Goal: Find specific page/section: Find specific page/section

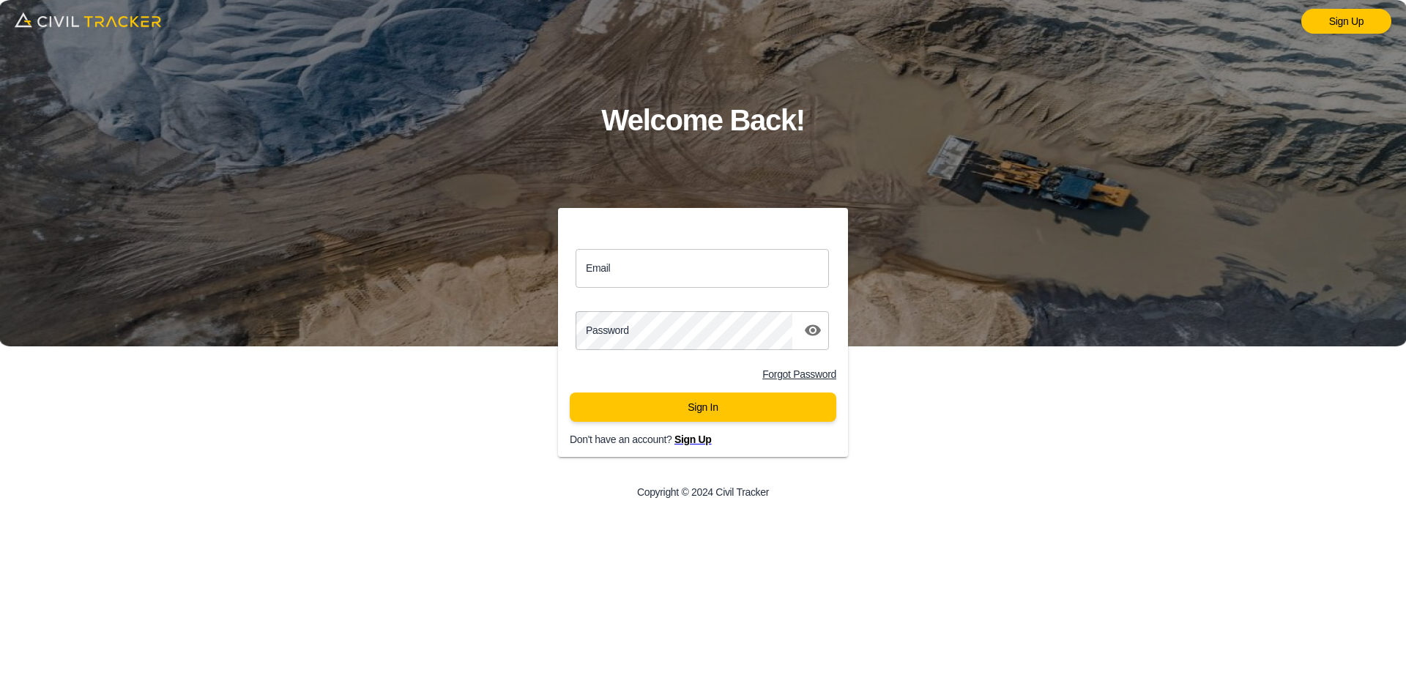
click at [692, 270] on input "Email" at bounding box center [702, 268] width 253 height 39
type input "support@civiltracker.xyz"
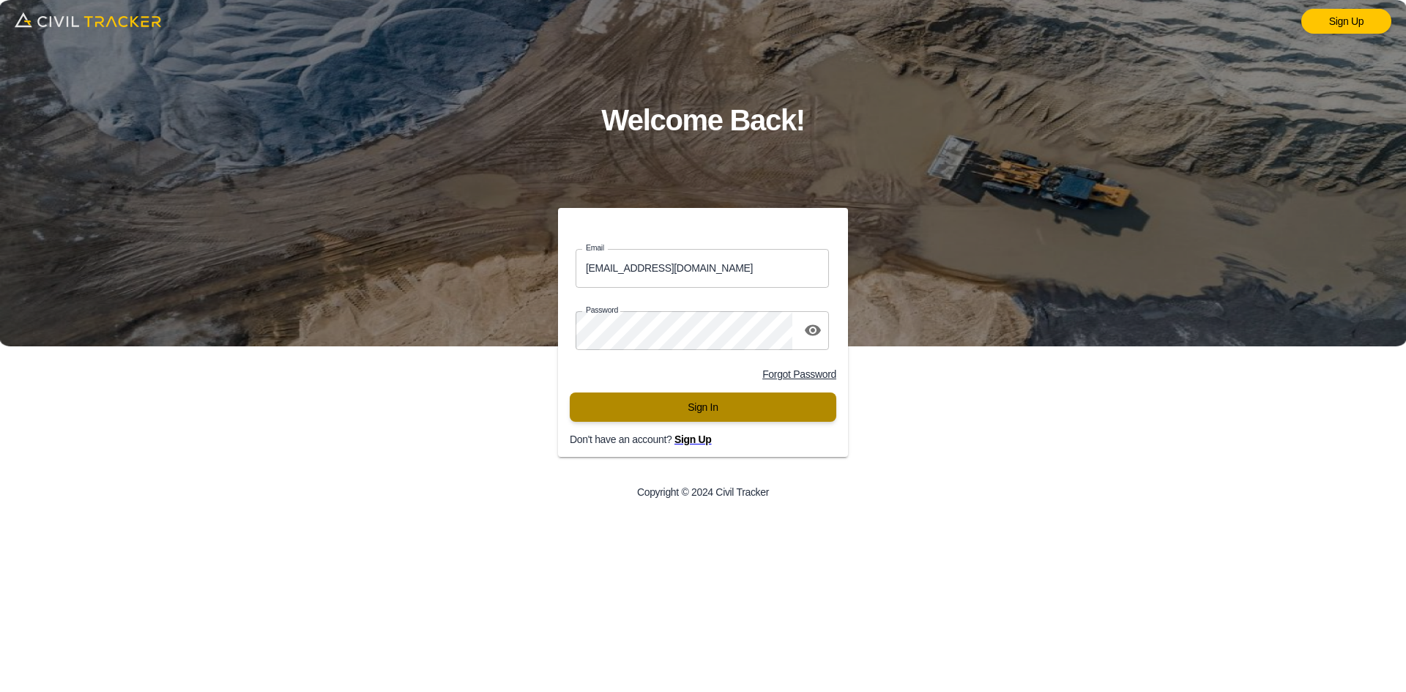
click at [711, 414] on button "Sign In" at bounding box center [703, 407] width 267 height 29
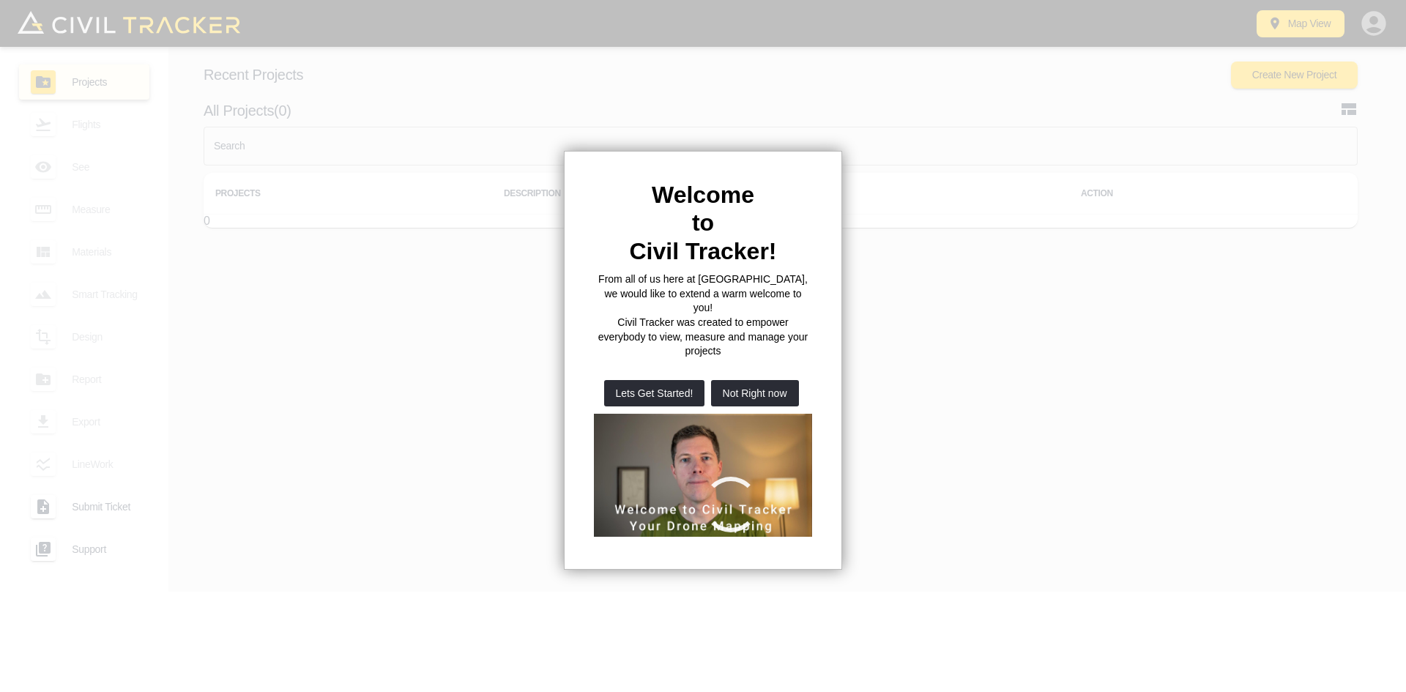
click at [739, 380] on button "Not Right now" at bounding box center [755, 393] width 88 height 26
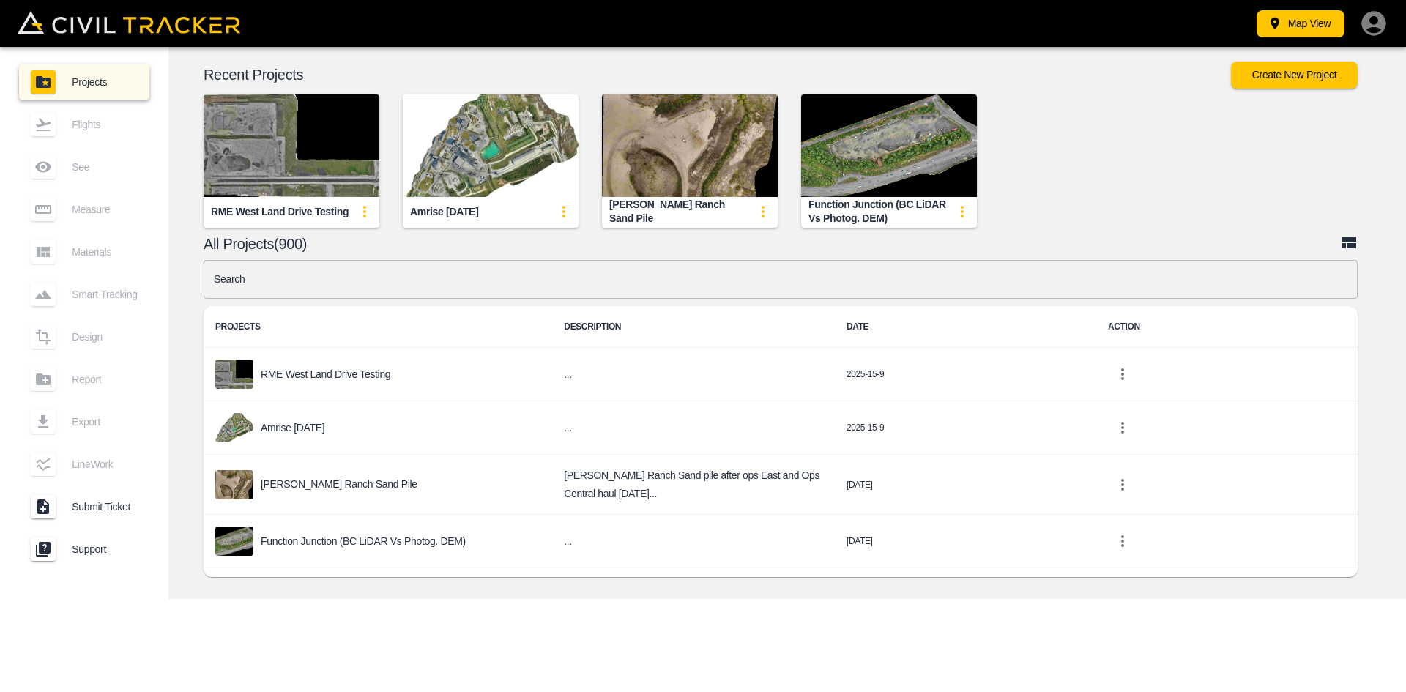
click at [483, 284] on input "text" at bounding box center [781, 279] width 1154 height 39
type input "opf"
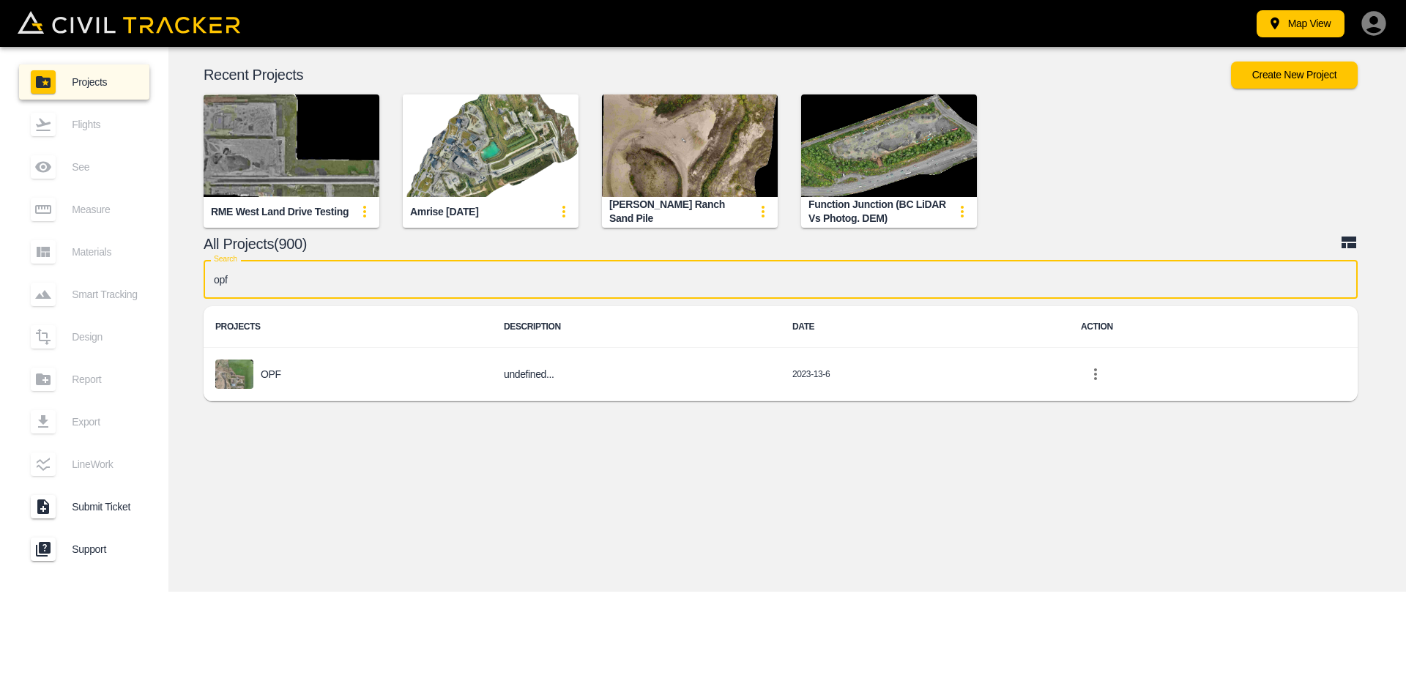
click at [297, 376] on div "OPF" at bounding box center [347, 374] width 265 height 29
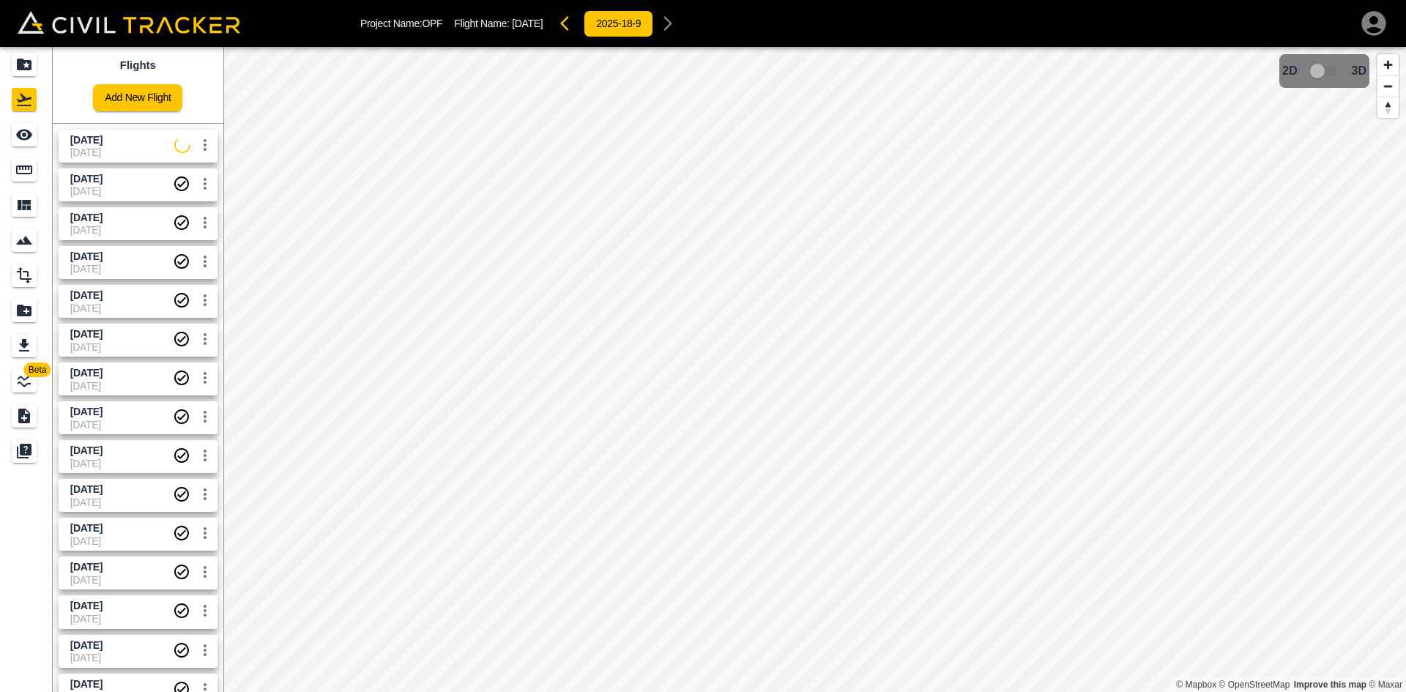
click at [102, 139] on span "[DATE]" at bounding box center [86, 140] width 32 height 12
click at [15, 138] on icon "See" at bounding box center [24, 135] width 18 height 18
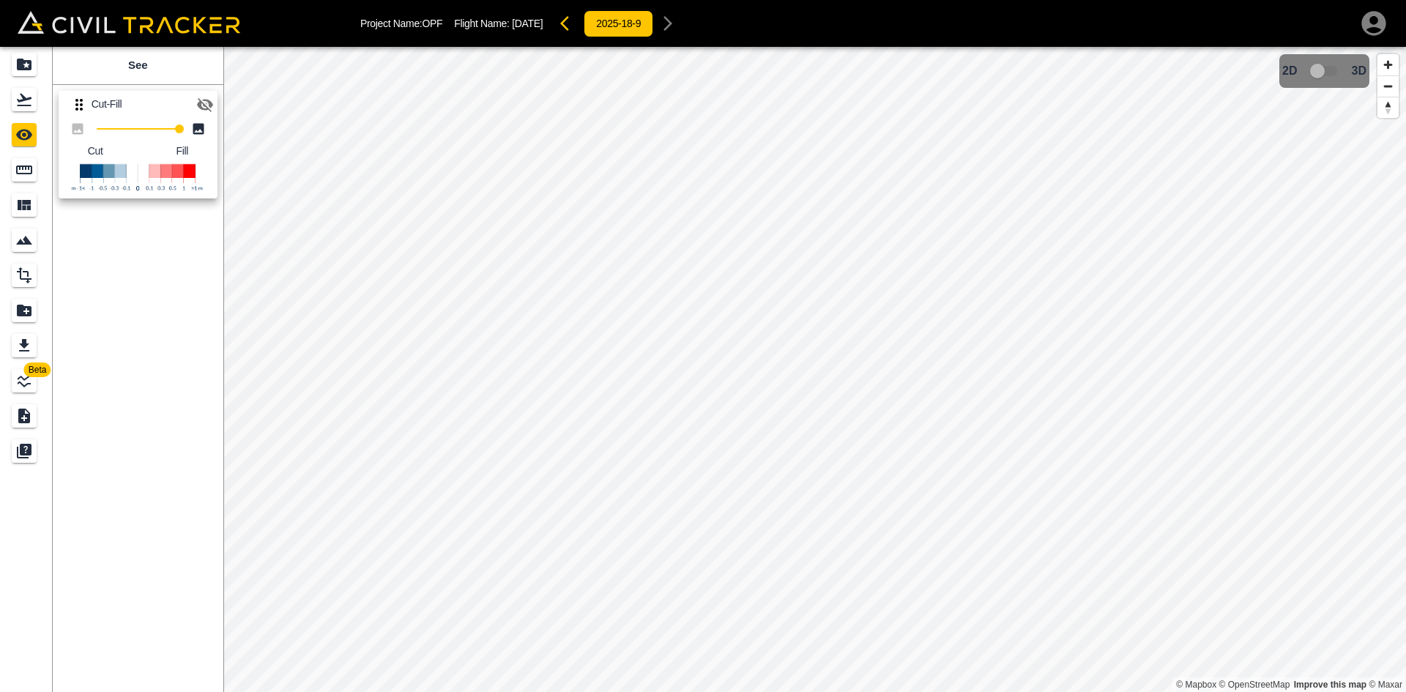
click at [205, 108] on icon "button" at bounding box center [205, 105] width 18 height 18
click at [22, 105] on icon "Flights" at bounding box center [24, 100] width 15 height 12
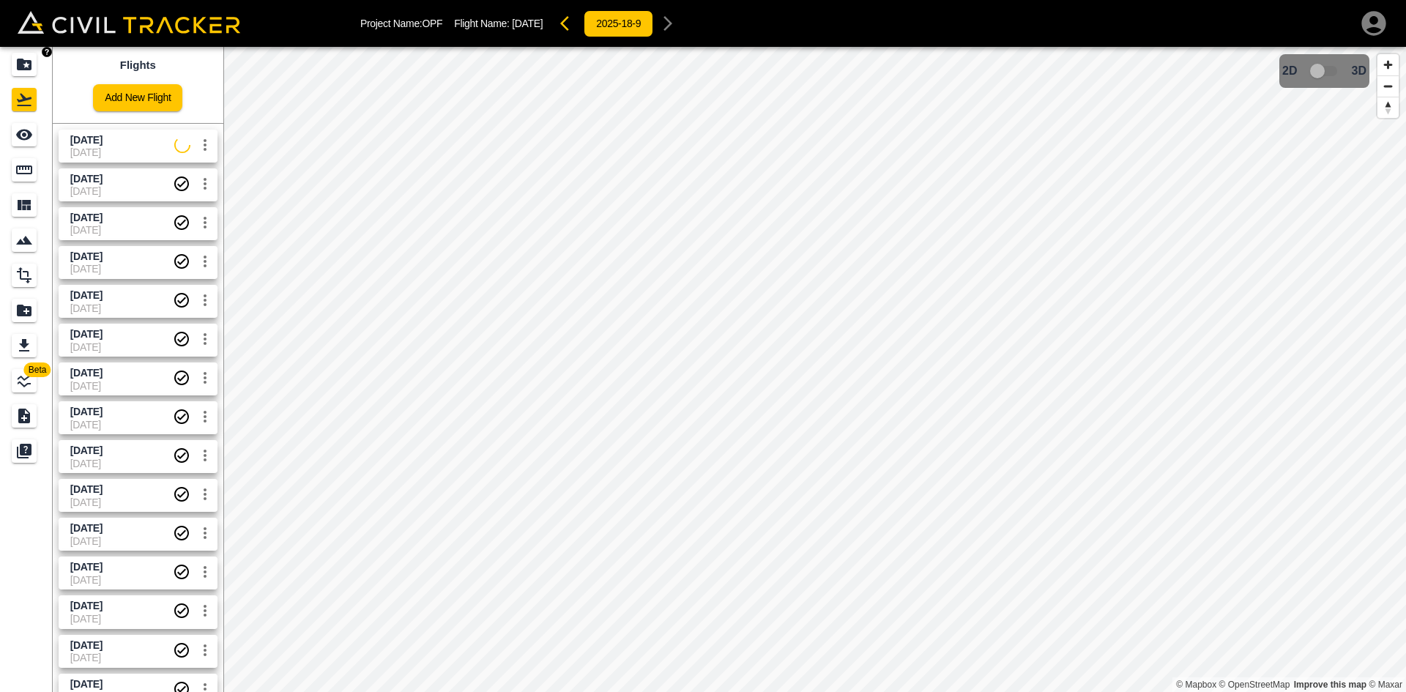
click at [29, 64] on icon "Projects" at bounding box center [24, 65] width 18 height 18
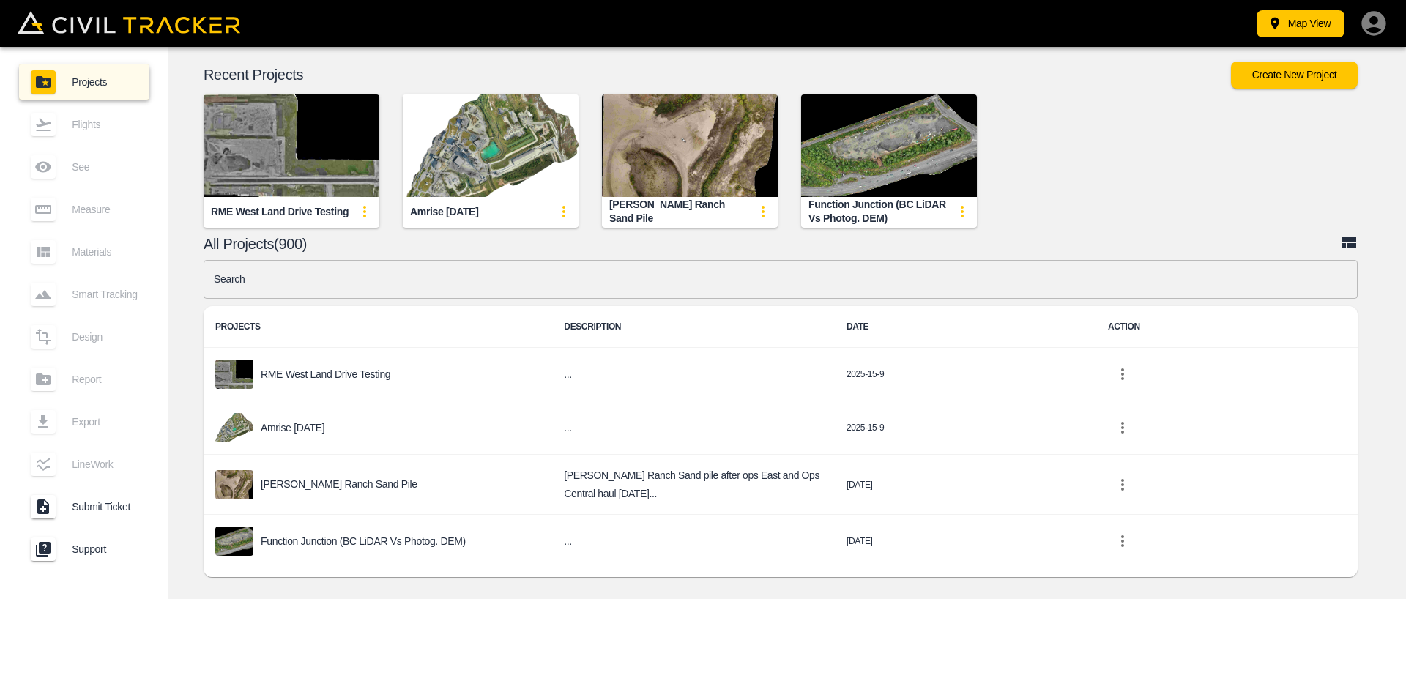
click at [497, 284] on input "text" at bounding box center [781, 279] width 1154 height 39
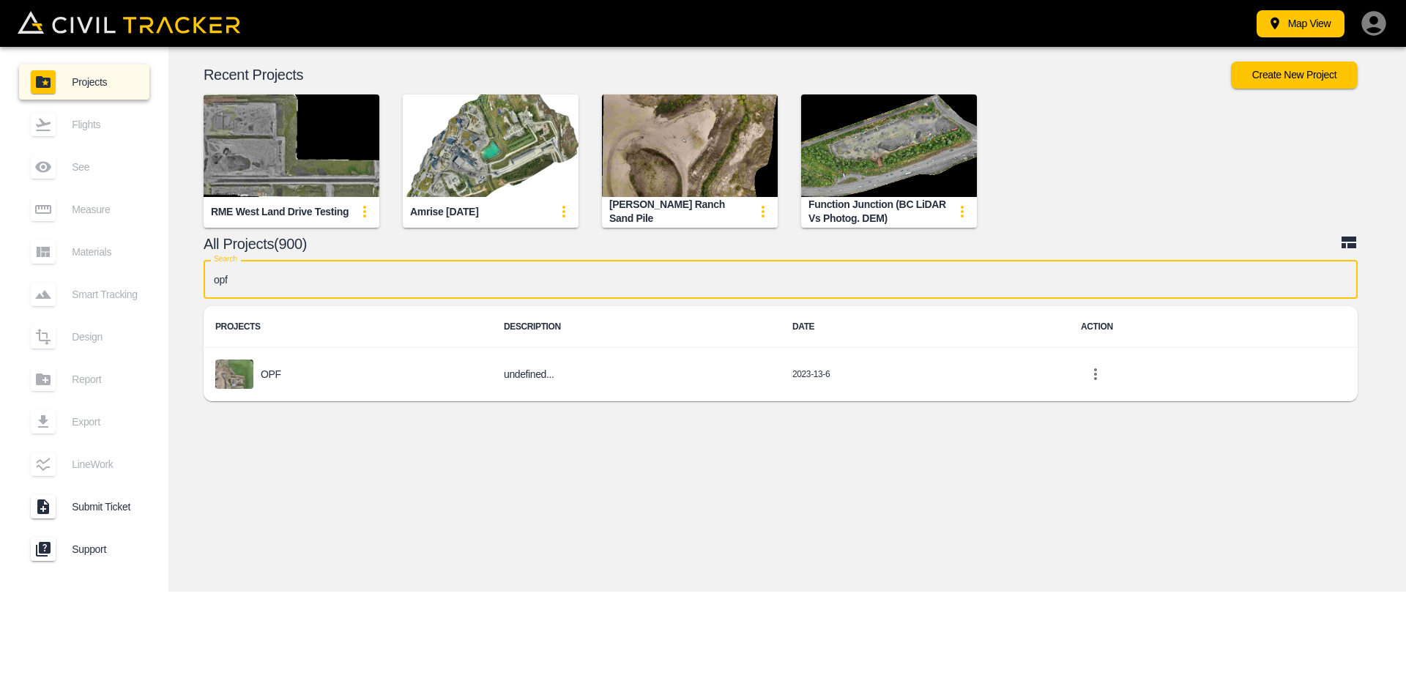
type input "opf"
click at [292, 386] on div "OPF" at bounding box center [347, 374] width 265 height 29
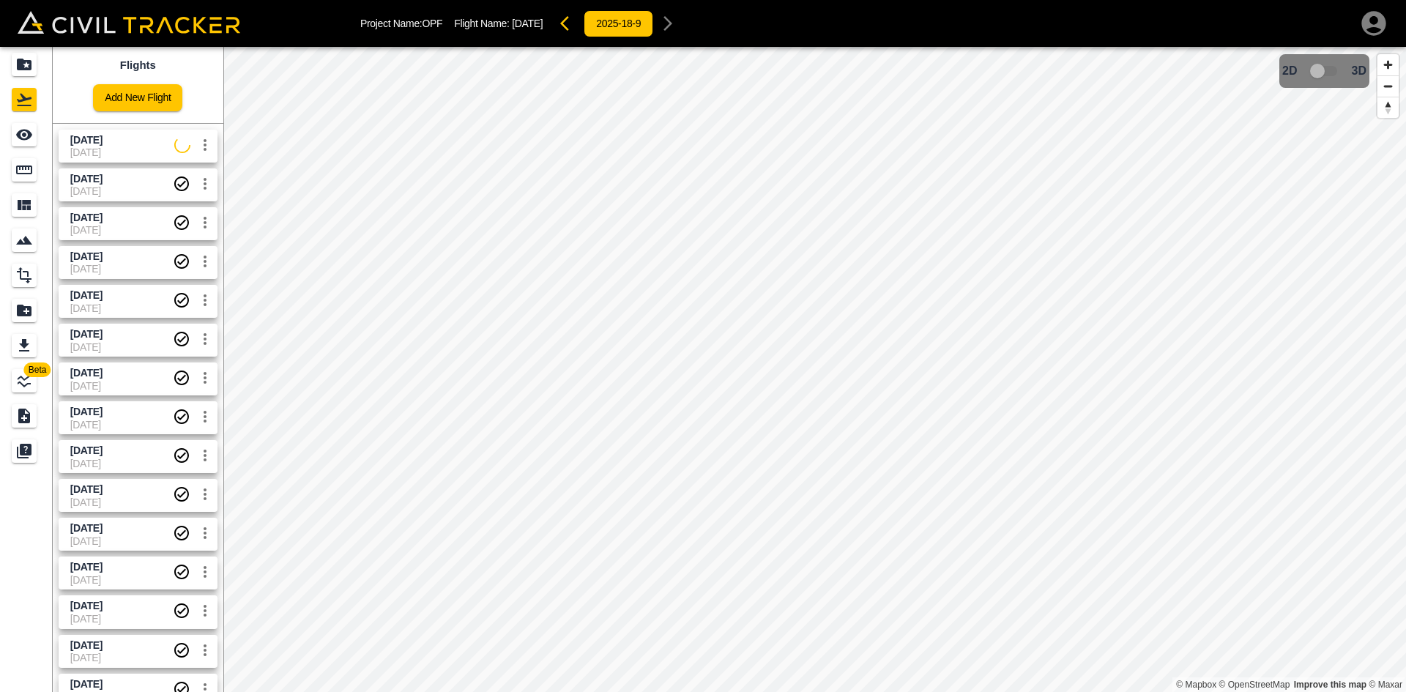
drag, startPoint x: 123, startPoint y: 149, endPoint x: 99, endPoint y: 146, distance: 24.3
click at [122, 149] on span "[DATE]" at bounding box center [122, 152] width 104 height 12
click at [26, 128] on icon "See" at bounding box center [24, 135] width 18 height 18
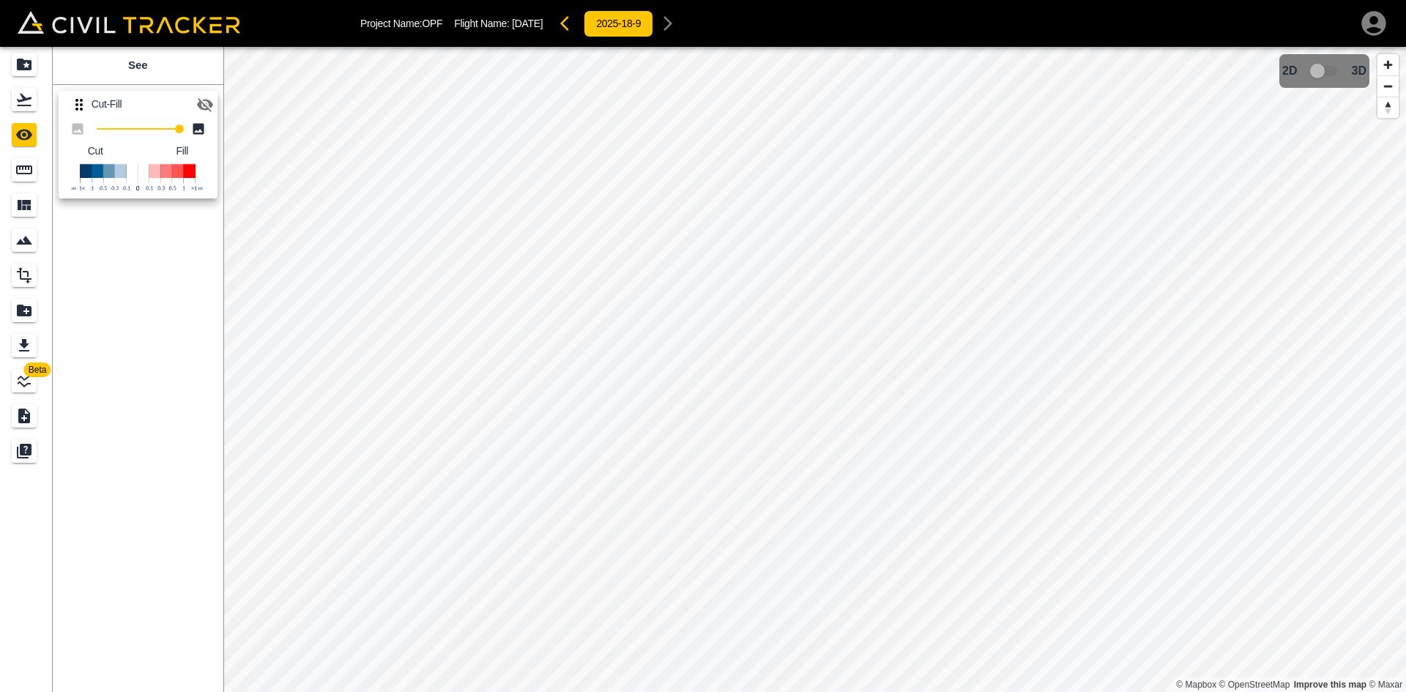
click at [203, 105] on icon "button" at bounding box center [205, 105] width 18 height 18
click at [26, 63] on icon "Projects" at bounding box center [24, 65] width 15 height 12
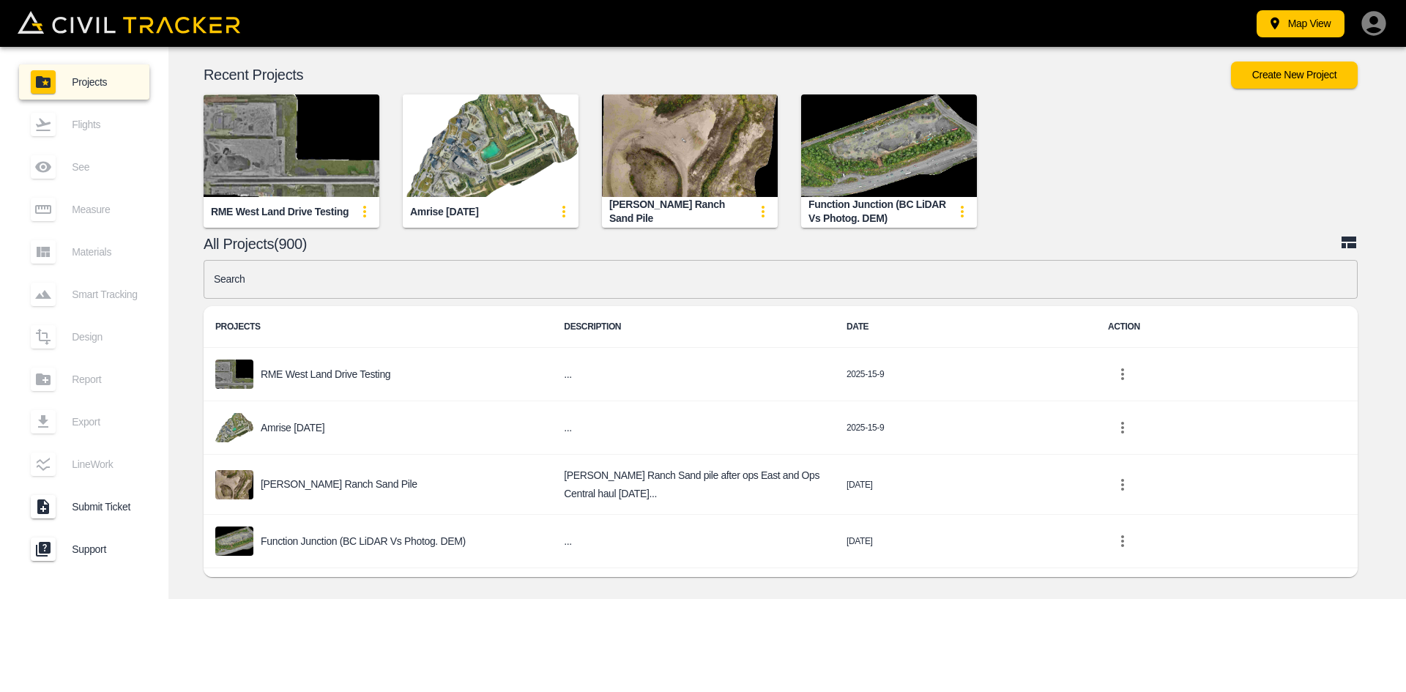
click at [787, 659] on div "Map View Projects Flights See Measure Materials Smart Tracking Design Report Ex…" at bounding box center [703, 346] width 1406 height 692
